Goal: Task Accomplishment & Management: Complete application form

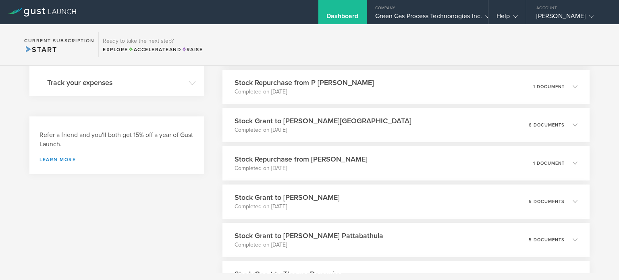
scroll to position [306, 0]
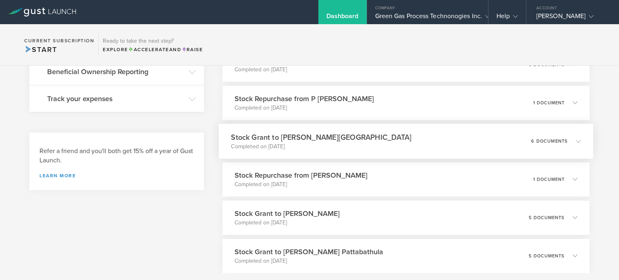
click at [332, 149] on p "Completed on [DATE]" at bounding box center [321, 146] width 180 height 8
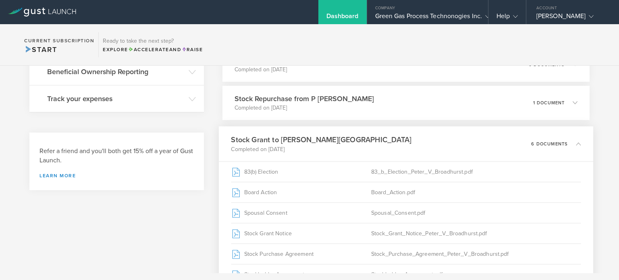
click at [332, 149] on p "Completed on [DATE]" at bounding box center [321, 149] width 180 height 8
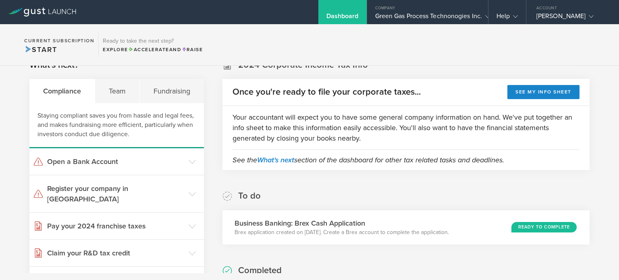
scroll to position [0, 0]
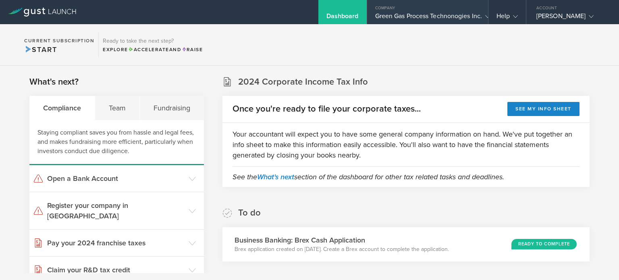
click at [430, 10] on div "Company" at bounding box center [427, 6] width 121 height 12
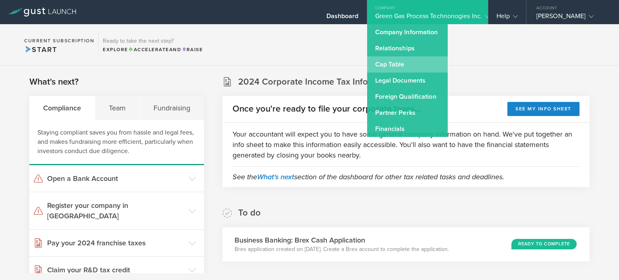
click at [406, 61] on link "Cap Table" at bounding box center [407, 64] width 81 height 16
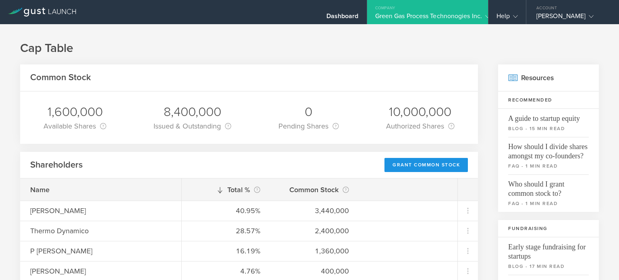
click at [402, 162] on div "Grant Common Stock" at bounding box center [425, 165] width 83 height 14
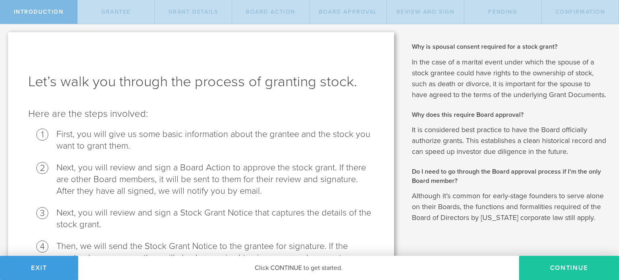
click at [555, 262] on button "Continue" at bounding box center [569, 268] width 100 height 24
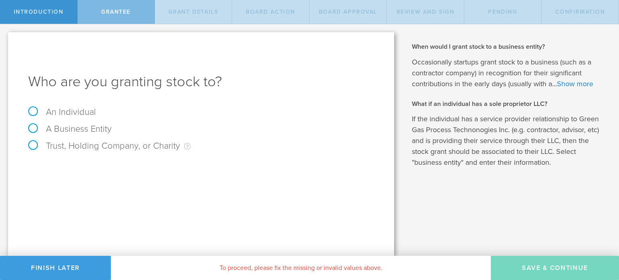
drag, startPoint x: 44, startPoint y: 103, endPoint x: 43, endPoint y: 108, distance: 5.4
click at [43, 108] on div "Who are you granting stock to? An Individual A Business Entity Trust, Holding C…" at bounding box center [201, 144] width 386 height 224
click at [43, 108] on label "An Individual" at bounding box center [62, 112] width 68 height 10
click at [5, 37] on input "An Individual" at bounding box center [2, 30] width 5 height 13
radio input "true"
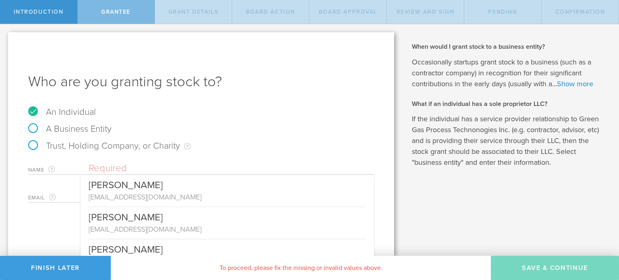
click at [131, 168] on input "text" at bounding box center [231, 168] width 285 height 12
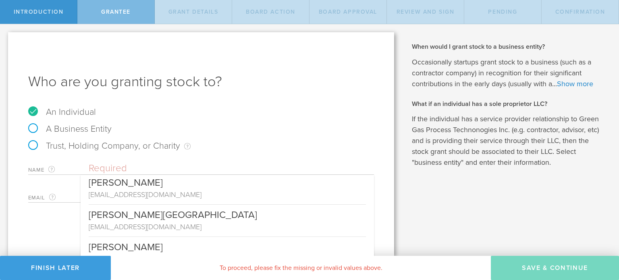
scroll to position [240, 0]
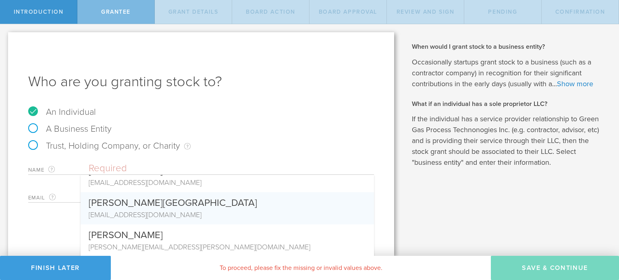
click at [258, 218] on div "peviconlimited@btinternet.com" at bounding box center [227, 214] width 277 height 10
type input "[PERSON_NAME][GEOGRAPHIC_DATA]"
type input "peviconlimited@btinternet.com"
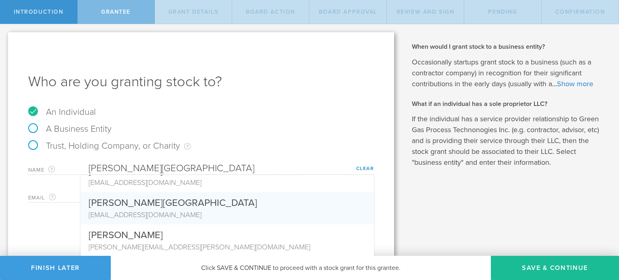
scroll to position [0, 0]
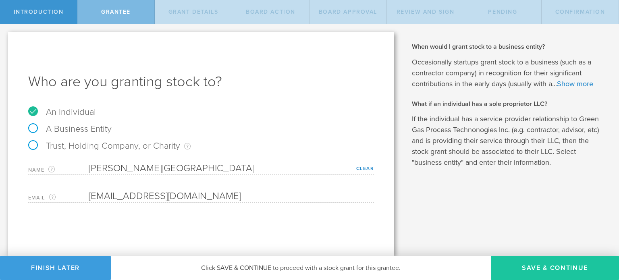
click at [516, 257] on button "Save & Continue" at bounding box center [555, 268] width 128 height 24
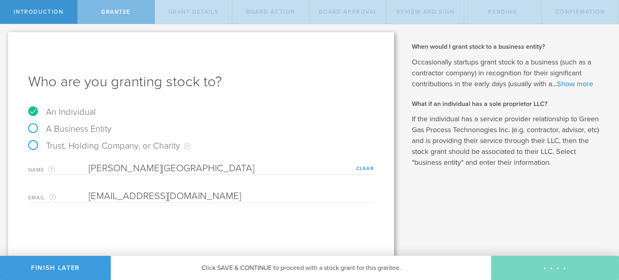
type input "48"
type input "12"
select select "none"
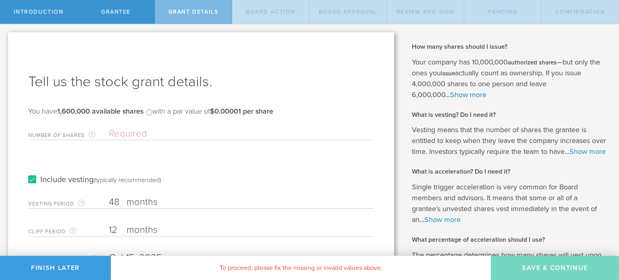
click at [134, 140] on div "Number of Shares The total amount of stock the company is granting to this reci…" at bounding box center [201, 132] width 346 height 17
click at [130, 133] on input "Number of Shares The total amount of stock the company is granting to this reci…" at bounding box center [241, 134] width 265 height 12
type input "400,000"
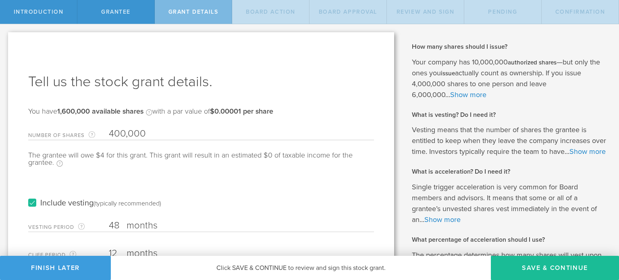
click at [166, 186] on div "Include vesting (typically recommended)" at bounding box center [201, 195] width 346 height 41
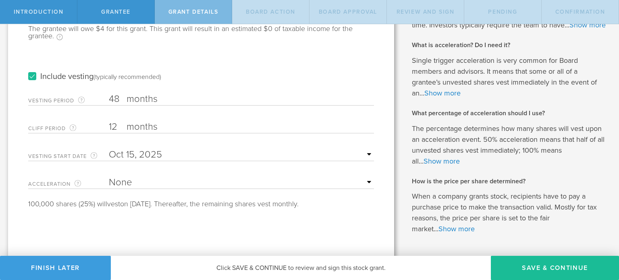
scroll to position [161, 0]
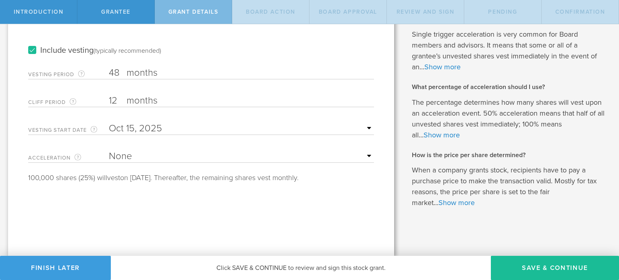
click at [135, 122] on input "text" at bounding box center [241, 128] width 265 height 12
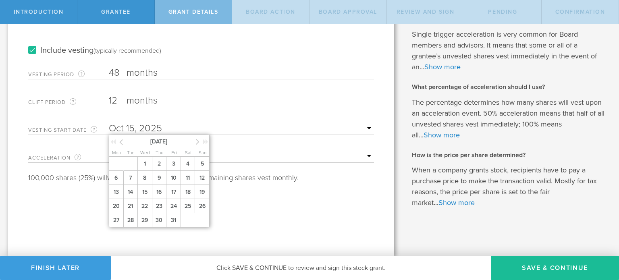
click at [122, 137] on icon at bounding box center [121, 142] width 4 height 10
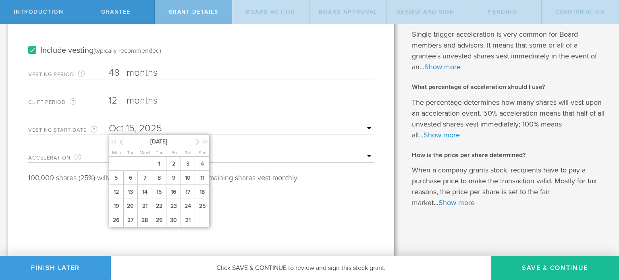
click at [122, 137] on icon at bounding box center [121, 142] width 4 height 10
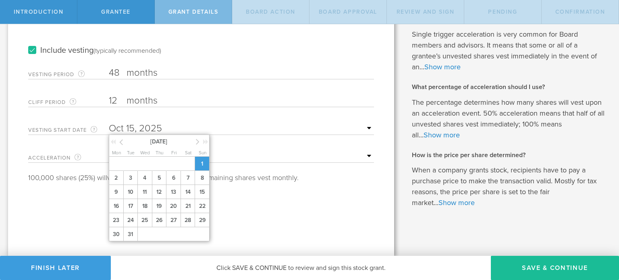
click at [197, 157] on span "1" at bounding box center [202, 164] width 15 height 14
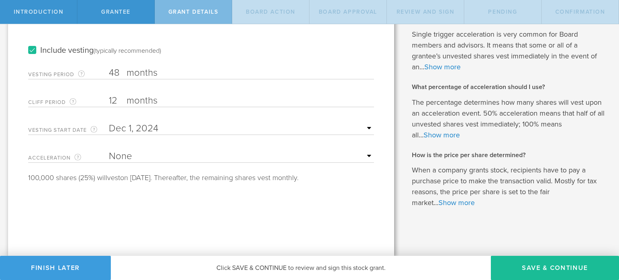
click at [143, 154] on form "Number of Shares The total amount of stock the company is granting to this reci…" at bounding box center [201, 76] width 346 height 210
click at [142, 152] on select "None Single Trigger Double Trigger" at bounding box center [241, 156] width 265 height 12
select select "double"
click at [109, 150] on select "None Single Trigger Double Trigger" at bounding box center [241, 156] width 265 height 12
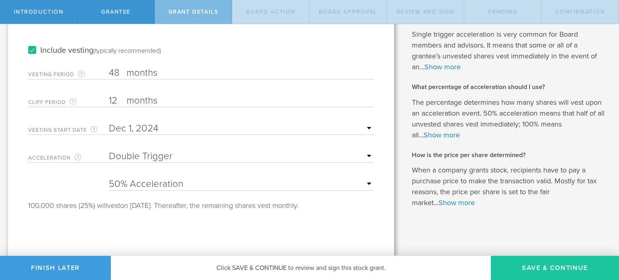
click at [507, 270] on button "Save & Continue" at bounding box center [555, 268] width 128 height 24
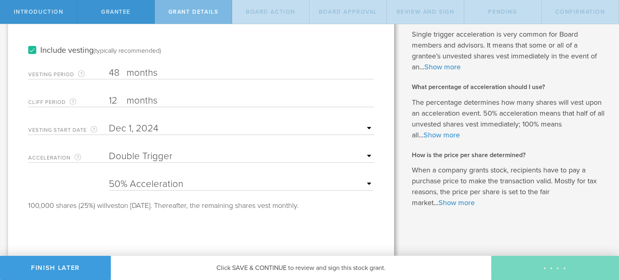
scroll to position [0, 0]
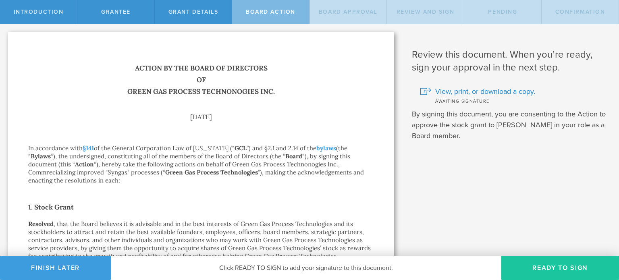
click at [518, 267] on button "Ready to Sign" at bounding box center [560, 268] width 118 height 24
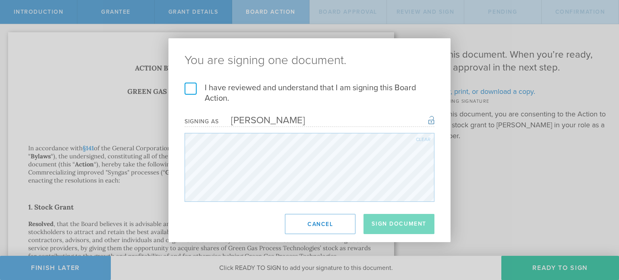
click at [193, 85] on label "I have reviewed and understand that I am signing this Board Action." at bounding box center [309, 93] width 250 height 21
click at [0, 0] on input "I have reviewed and understand that I am signing this Board Action." at bounding box center [0, 0] width 0 height 0
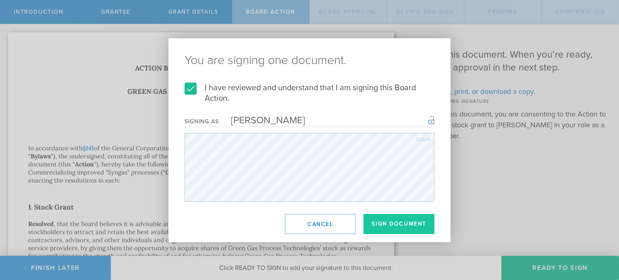
click at [383, 214] on button "Sign Document" at bounding box center [398, 224] width 71 height 20
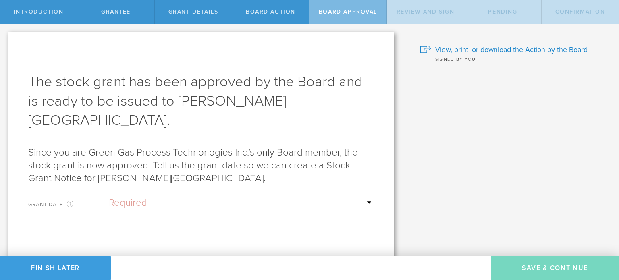
click at [255, 193] on form "Grant Date This is the date on which the recipient is granted the stock. This d…" at bounding box center [201, 247] width 346 height 108
click at [251, 197] on select "Required Upon grantee's signature A specific date" at bounding box center [241, 203] width 265 height 12
select select "uponGranteeSignature"
click at [109, 197] on select "Required Upon grantee's signature A specific date" at bounding box center [241, 203] width 265 height 12
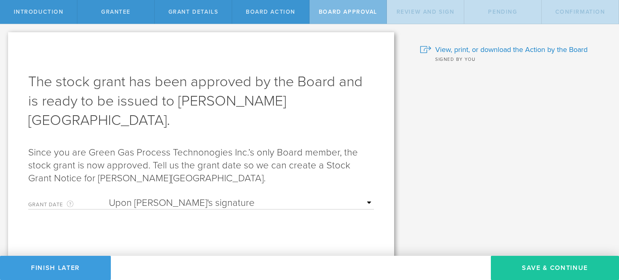
click at [525, 271] on button "Save & Continue" at bounding box center [555, 268] width 128 height 24
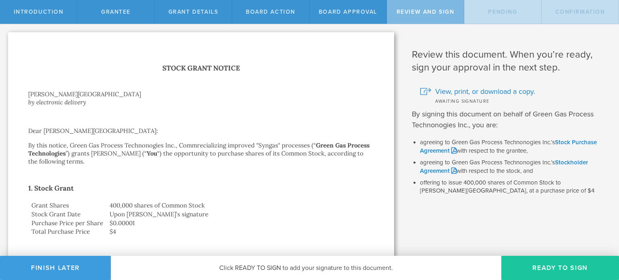
click at [519, 257] on button "Ready to Sign" at bounding box center [560, 268] width 118 height 24
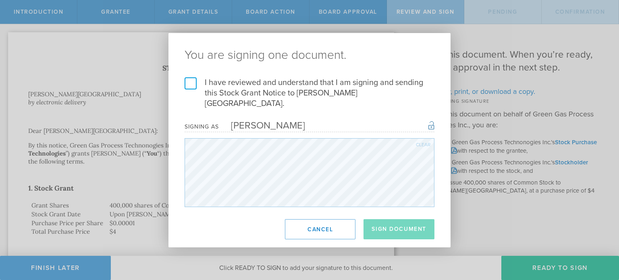
click at [191, 88] on label "I have reviewed and understand that I am signing and sending this Stock Grant N…" at bounding box center [309, 92] width 250 height 31
click at [0, 0] on input "I have reviewed and understand that I am signing and sending this Stock Grant N…" at bounding box center [0, 0] width 0 height 0
click at [385, 226] on button "Sign Document" at bounding box center [398, 229] width 71 height 20
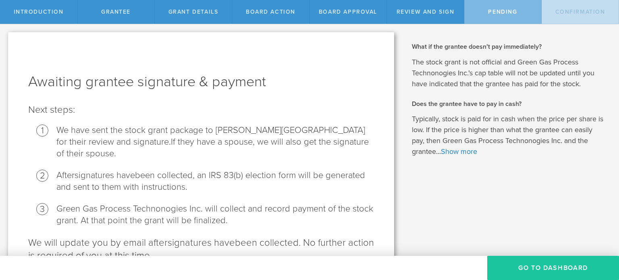
click at [494, 265] on button "Go To Dashboard" at bounding box center [553, 268] width 132 height 24
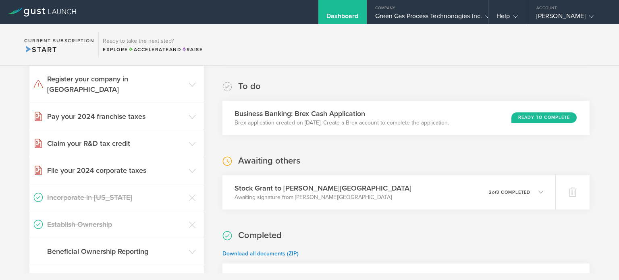
scroll to position [193, 0]
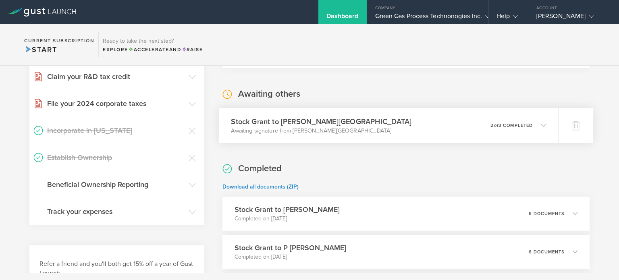
click at [369, 138] on div "Stock Grant to Peter V Broadhurst Awaiting signature from Peter V Broadhurst 0 …" at bounding box center [389, 125] width 340 height 35
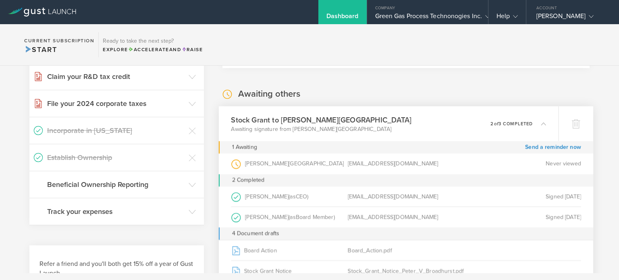
click at [369, 138] on div "Stock Grant to Peter V Broadhurst Awaiting signature from Peter V Broadhurst 0 …" at bounding box center [389, 123] width 340 height 35
